Goal: Task Accomplishment & Management: Manage account settings

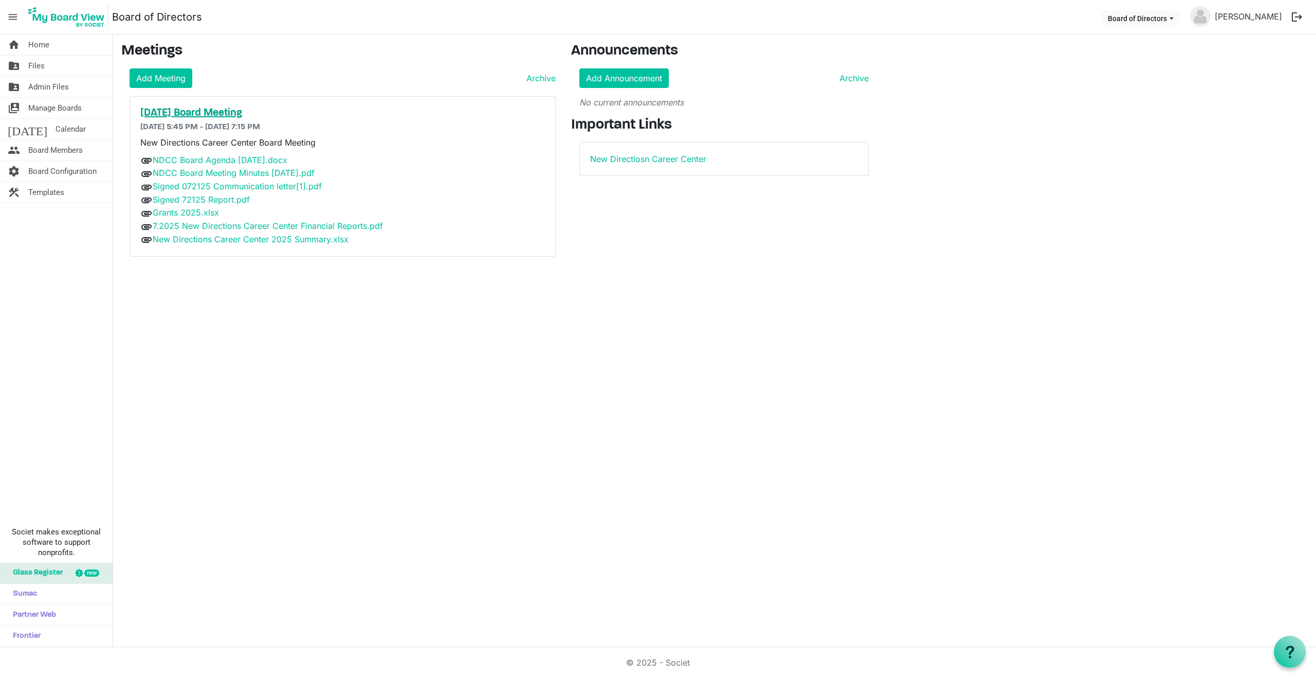
click at [201, 115] on h5 "[DATE] Board Meeting" at bounding box center [342, 113] width 405 height 12
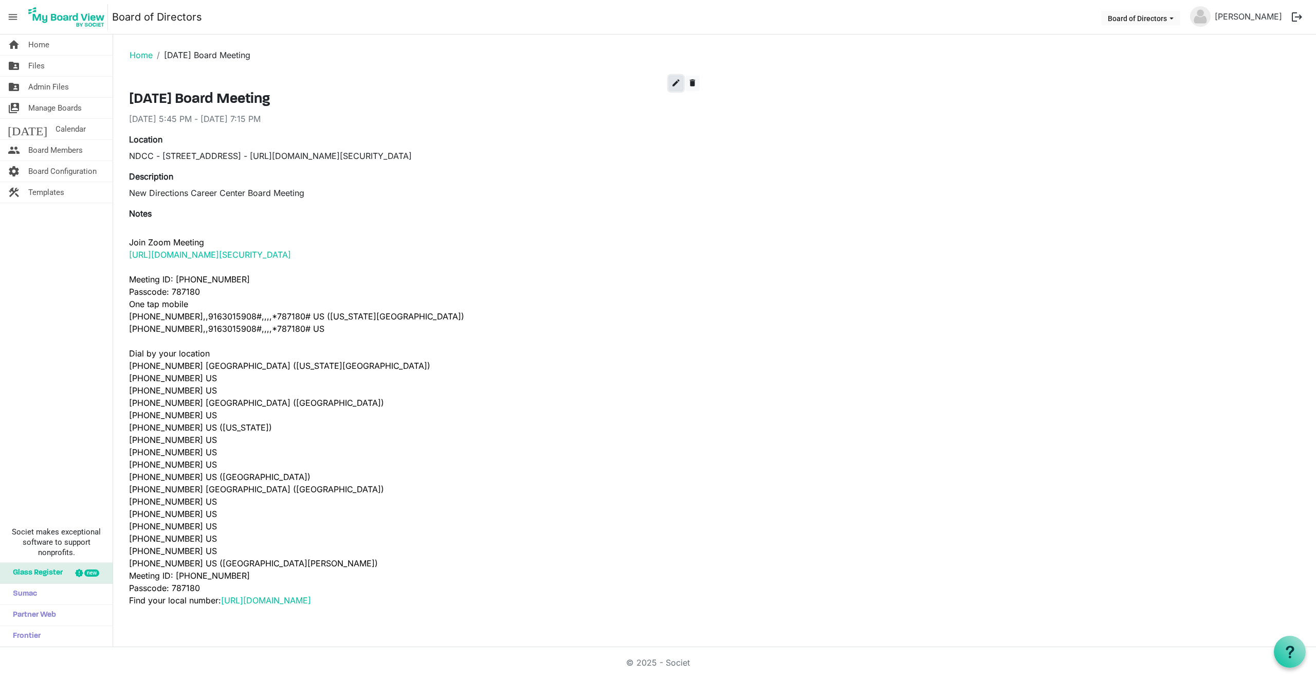
click at [677, 84] on span "edit" at bounding box center [675, 82] width 9 height 9
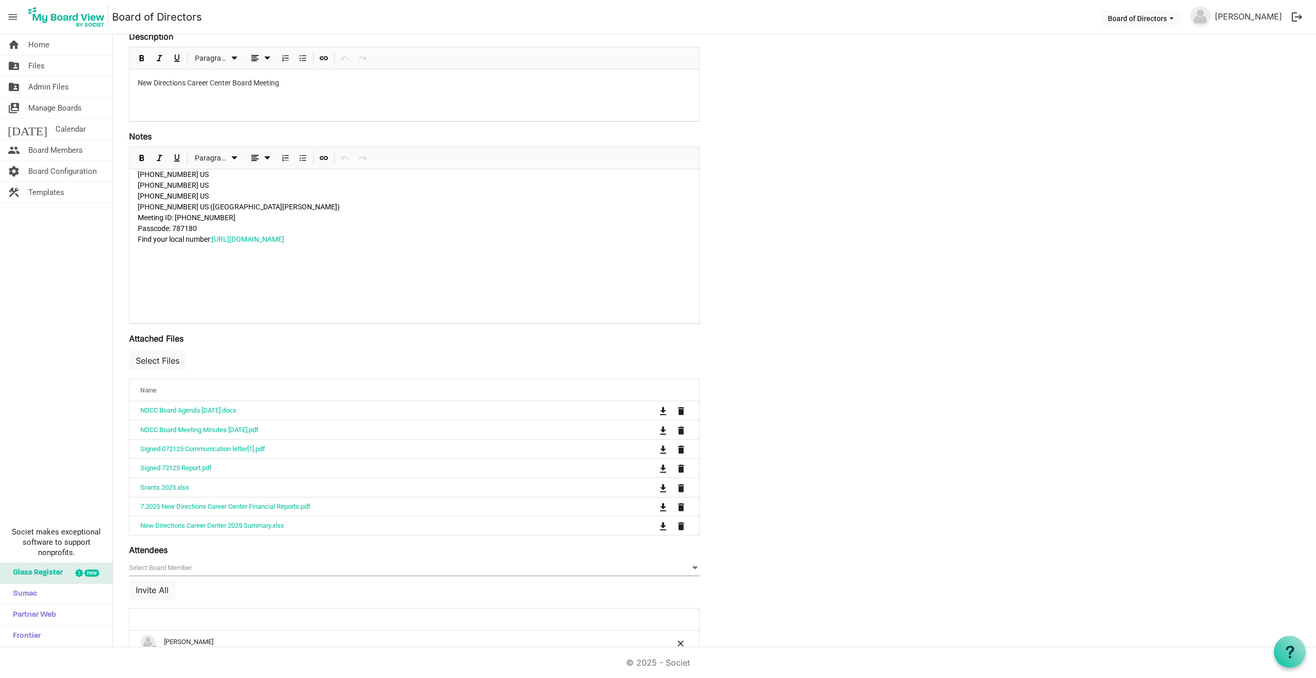
scroll to position [188, 0]
click at [168, 349] on button "Select Files" at bounding box center [157, 358] width 57 height 20
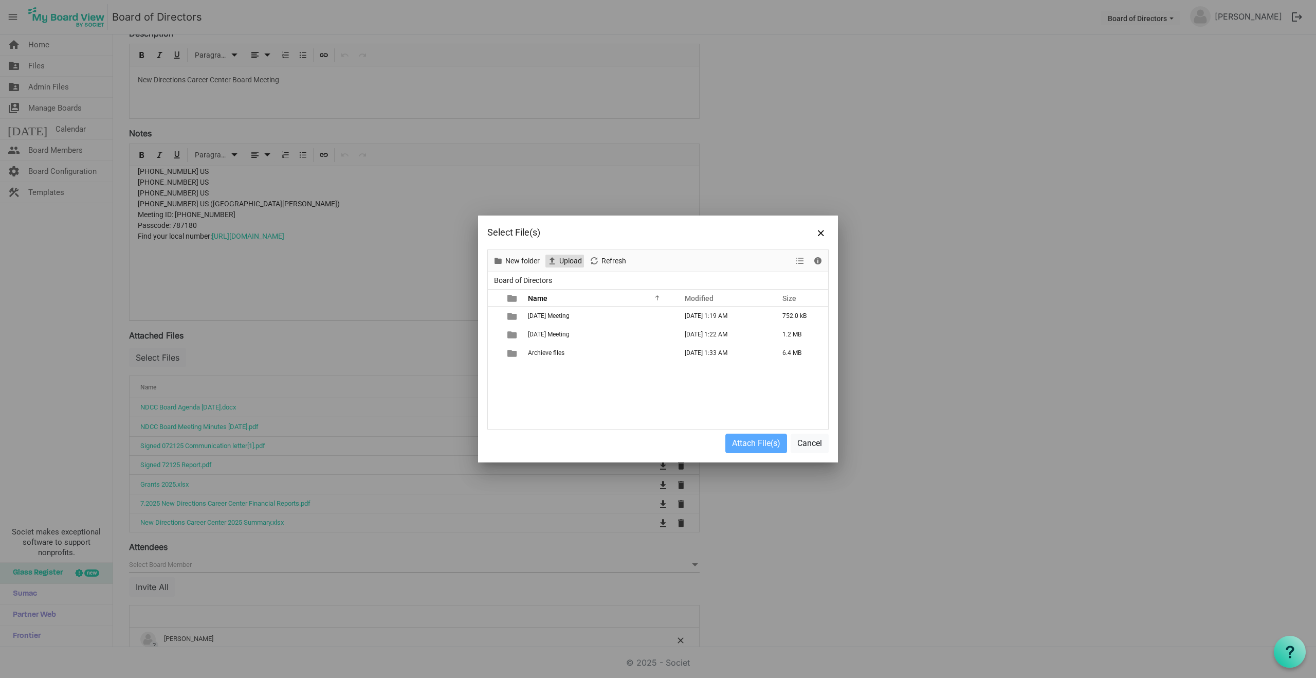
click at [569, 261] on span "Upload" at bounding box center [570, 260] width 25 height 13
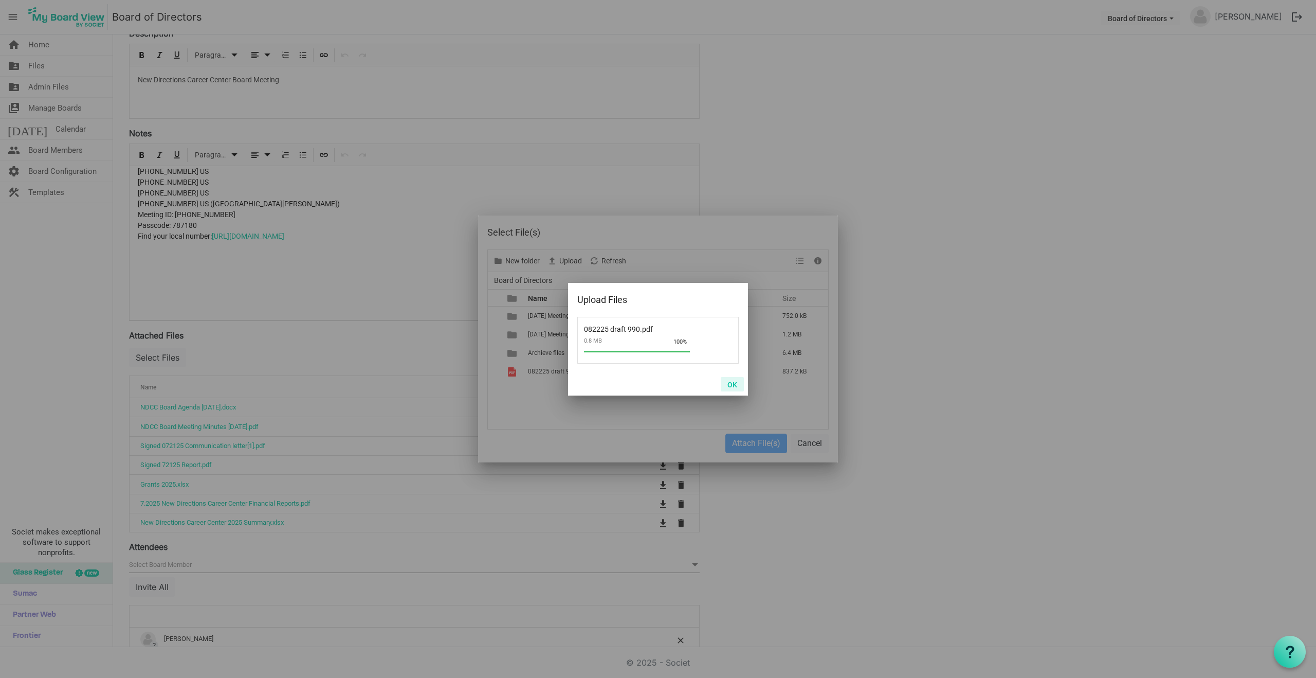
click at [733, 385] on button "OK" at bounding box center [732, 384] width 23 height 14
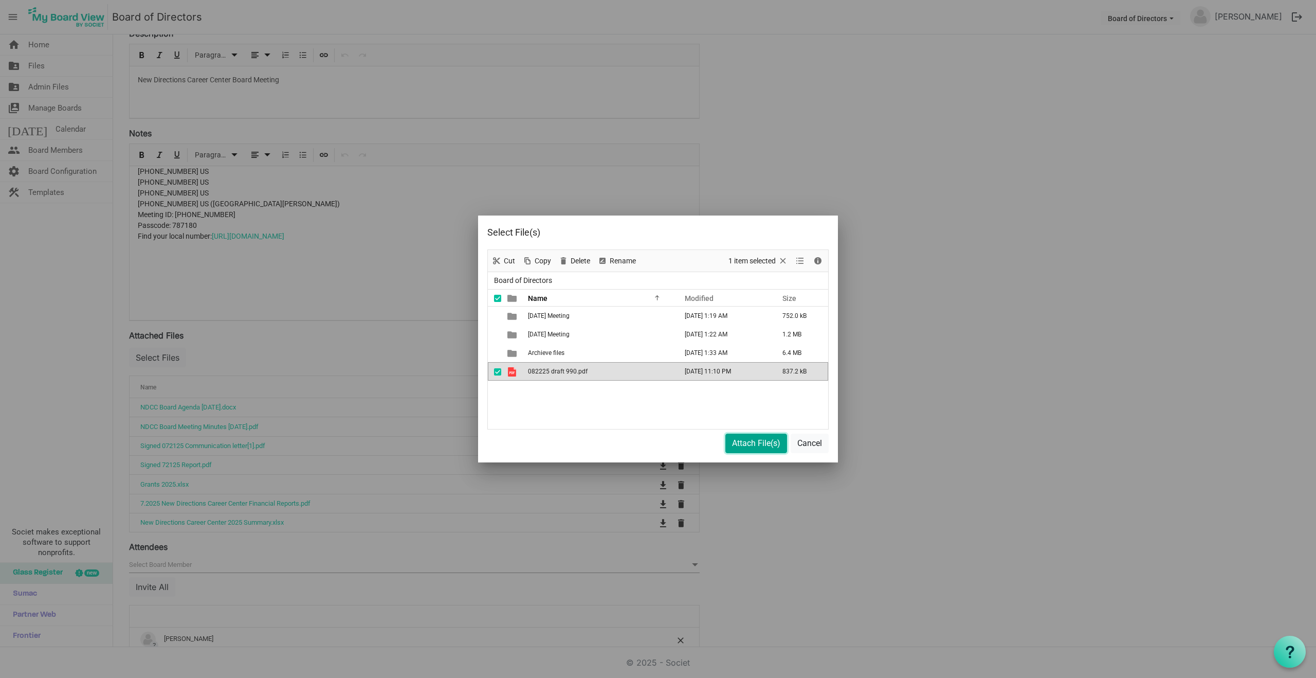
click at [745, 446] on button "Attach File(s)" at bounding box center [756, 443] width 62 height 20
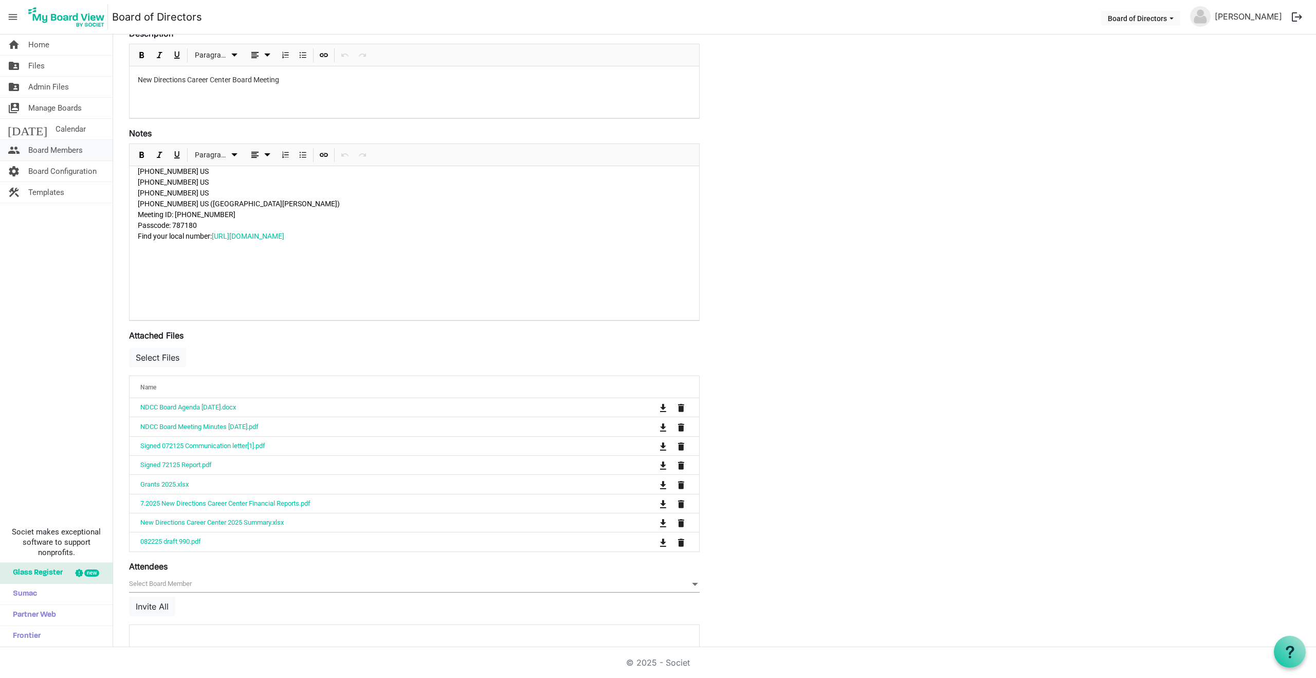
click at [56, 148] on span "Board Members" at bounding box center [55, 150] width 54 height 21
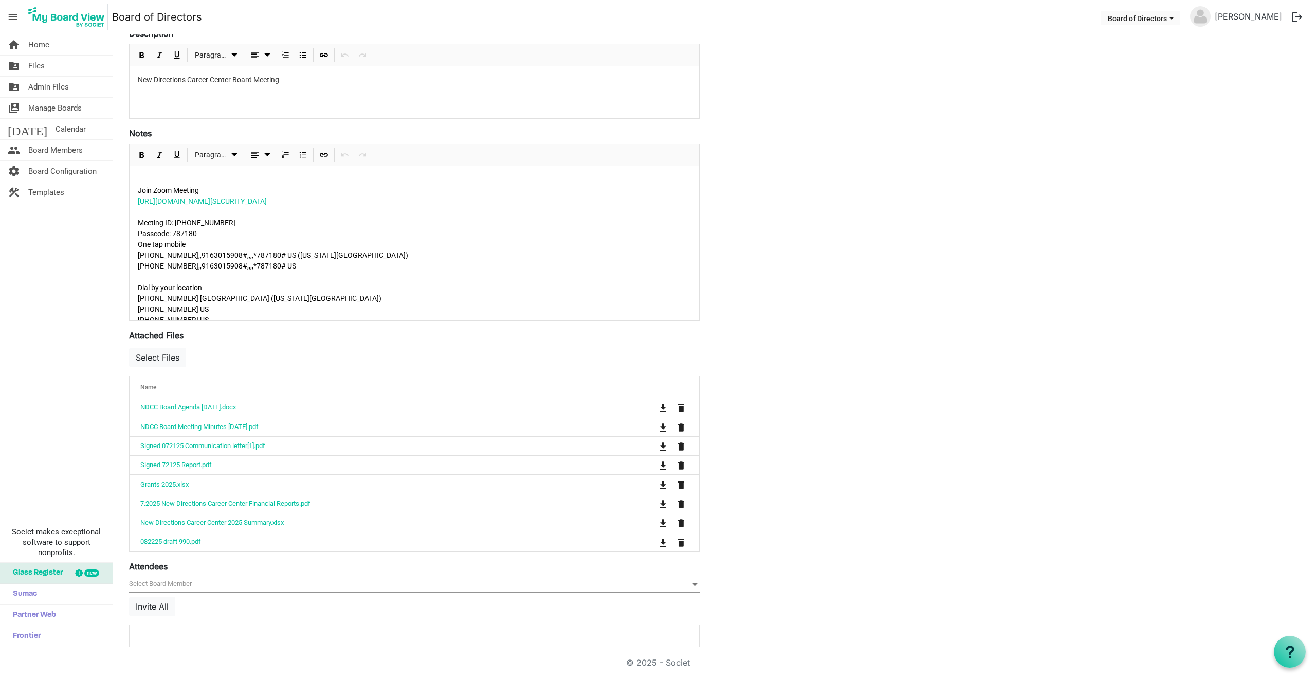
scroll to position [0, 0]
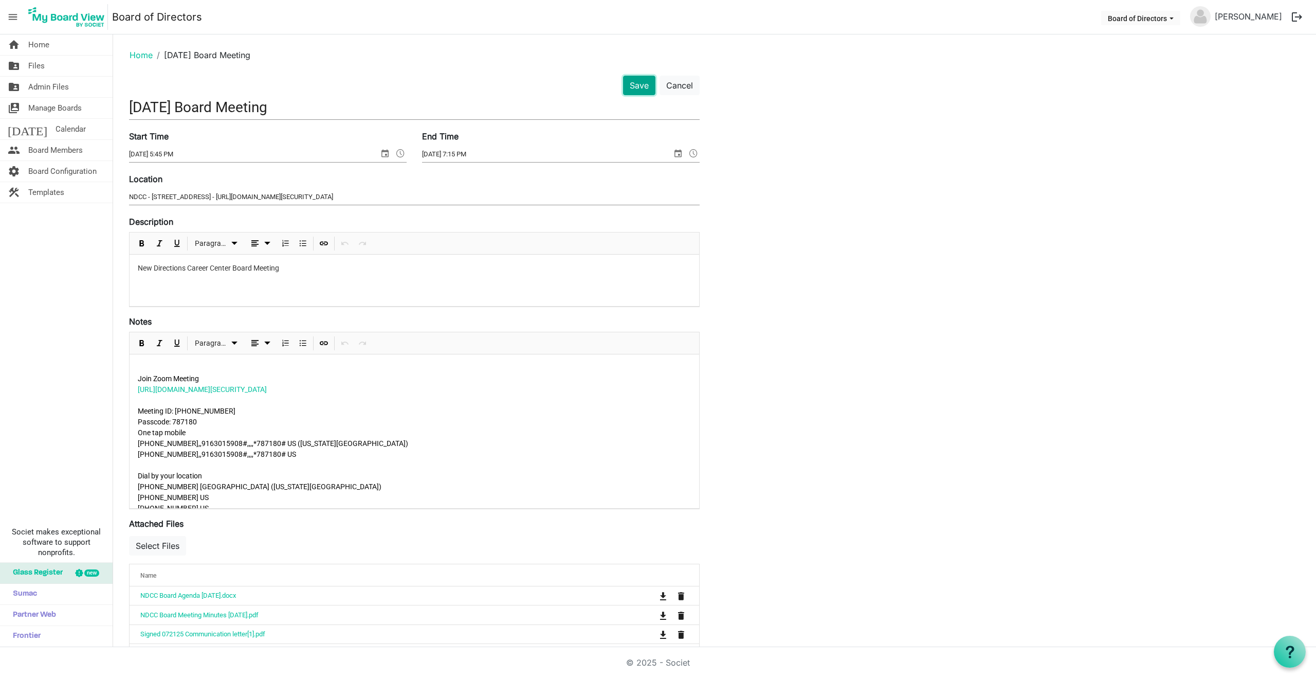
click at [641, 86] on button "Save" at bounding box center [639, 86] width 32 height 20
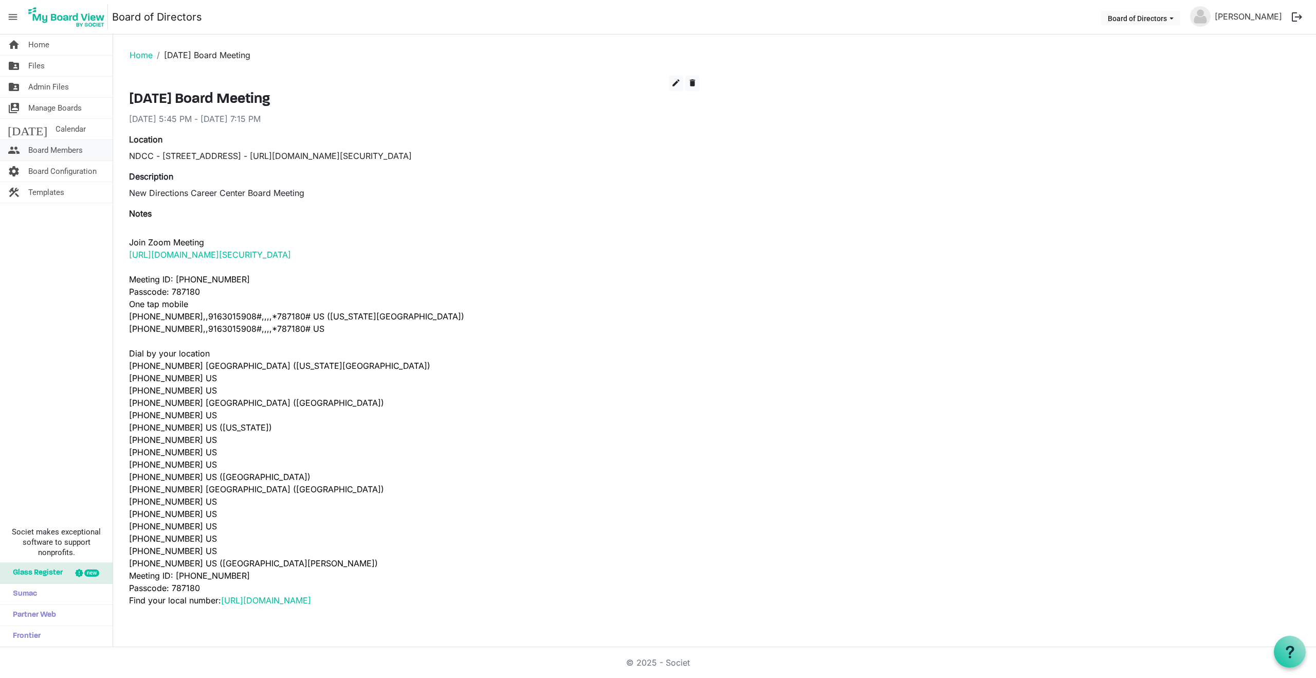
click at [50, 150] on span "Board Members" at bounding box center [55, 150] width 54 height 21
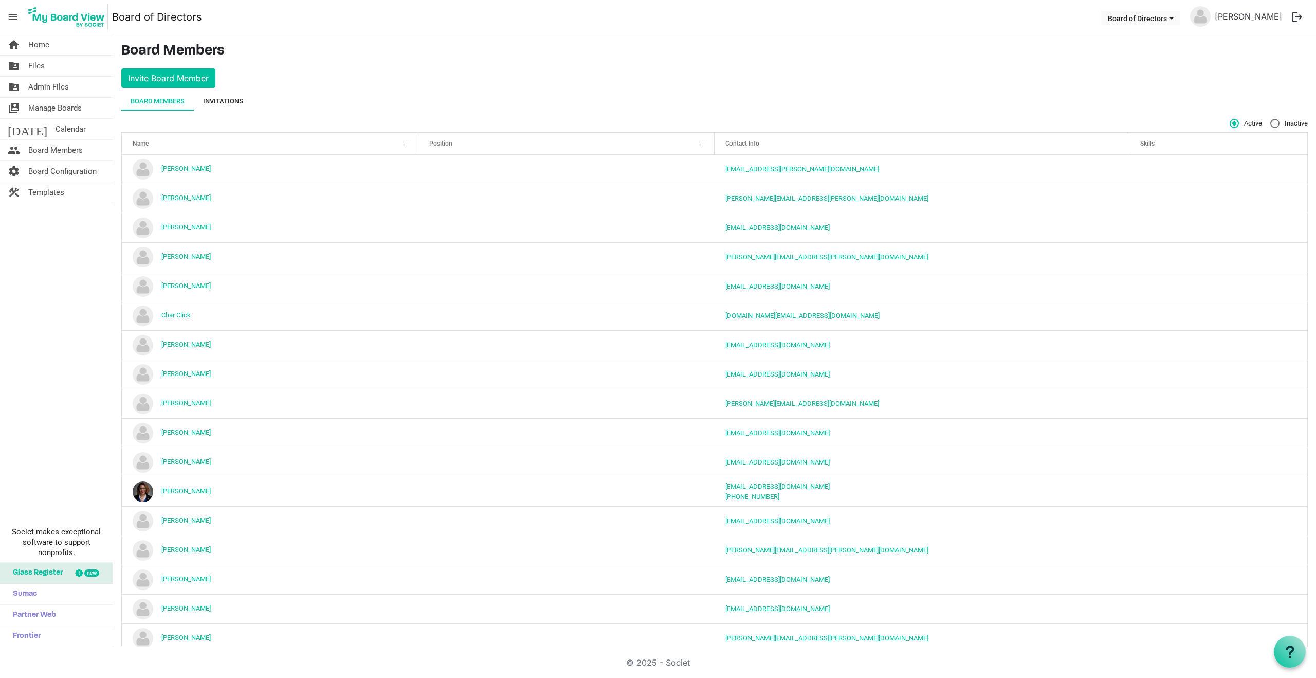
click at [225, 101] on div "Invitations" at bounding box center [223, 101] width 40 height 10
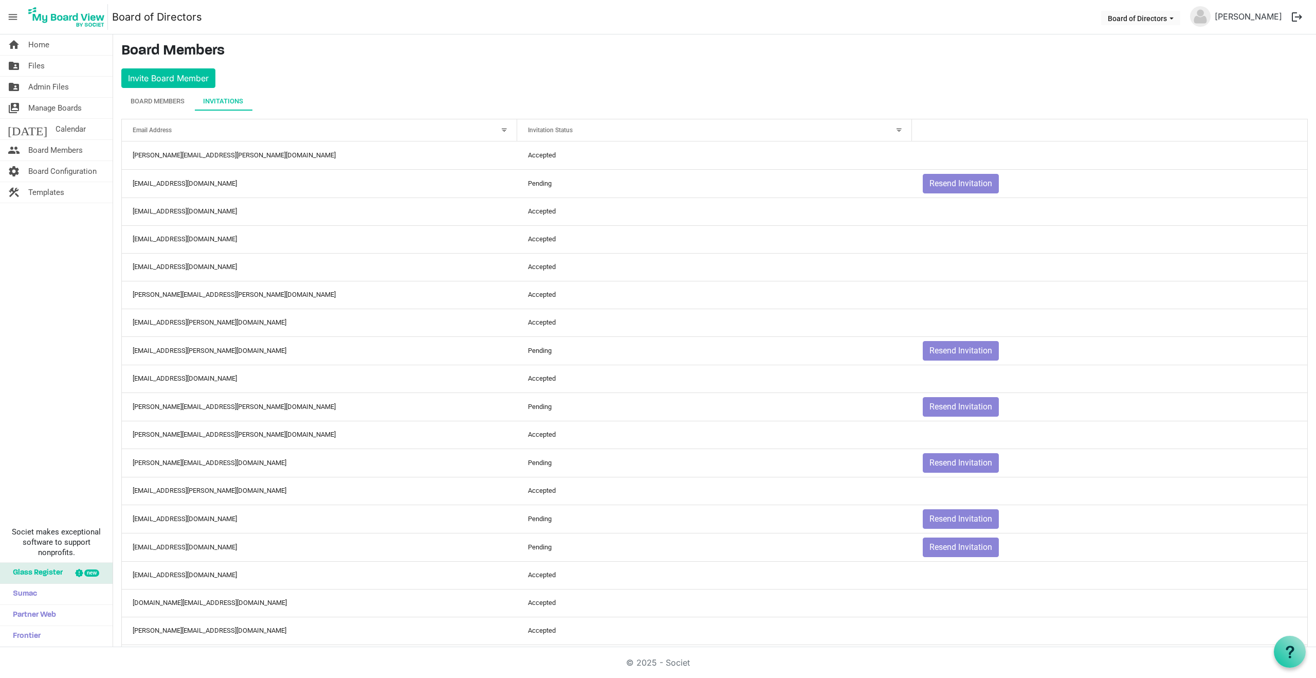
click at [27, 28] on img at bounding box center [66, 17] width 83 height 26
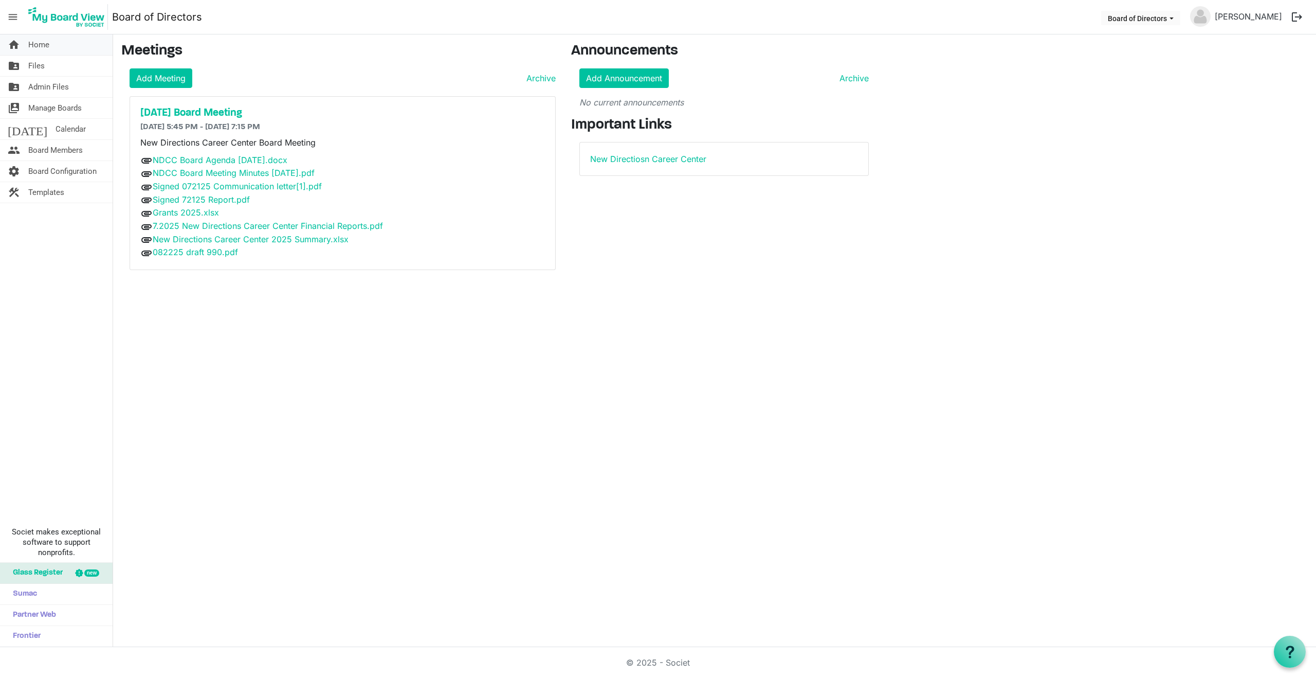
drag, startPoint x: 0, startPoint y: 0, endPoint x: 45, endPoint y: 44, distance: 62.9
click at [45, 44] on span "Home" at bounding box center [38, 44] width 21 height 21
click at [211, 108] on h5 "[DATE] Board Meeting" at bounding box center [342, 113] width 405 height 12
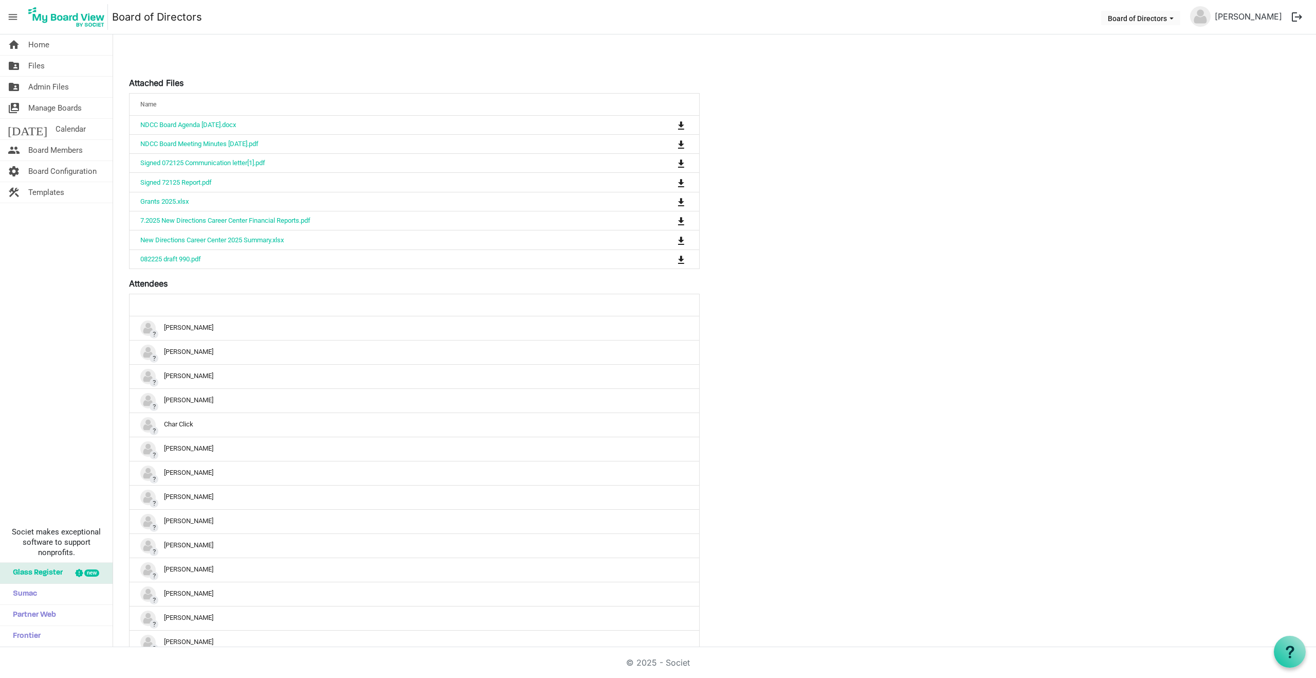
scroll to position [617, 0]
